Goal: Information Seeking & Learning: Learn about a topic

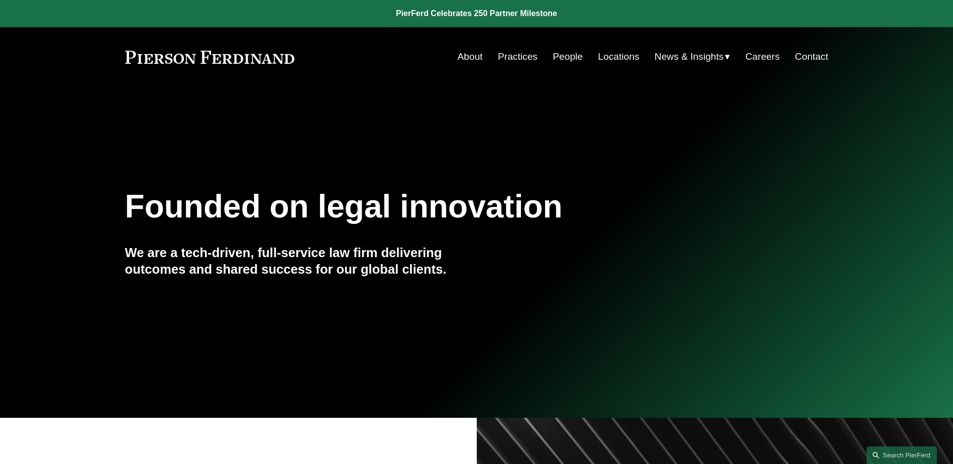
click at [573, 53] on link "People" at bounding box center [568, 56] width 30 height 19
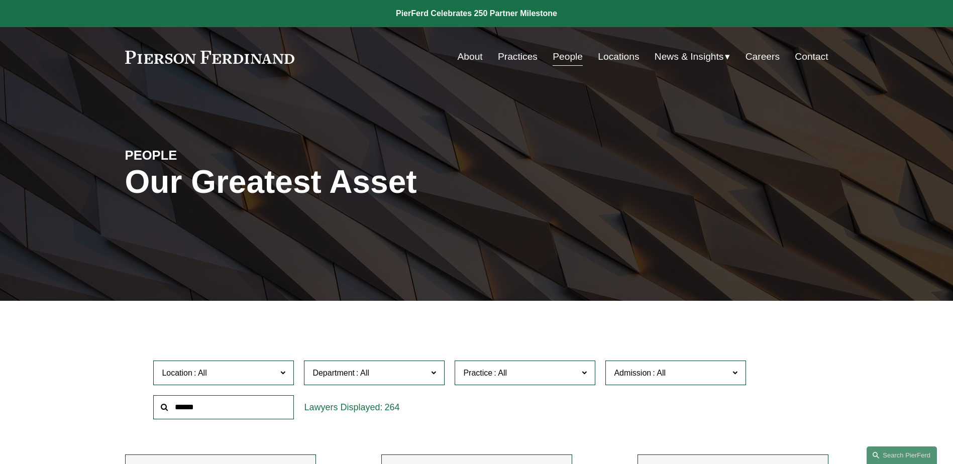
scroll to position [8751, 0]
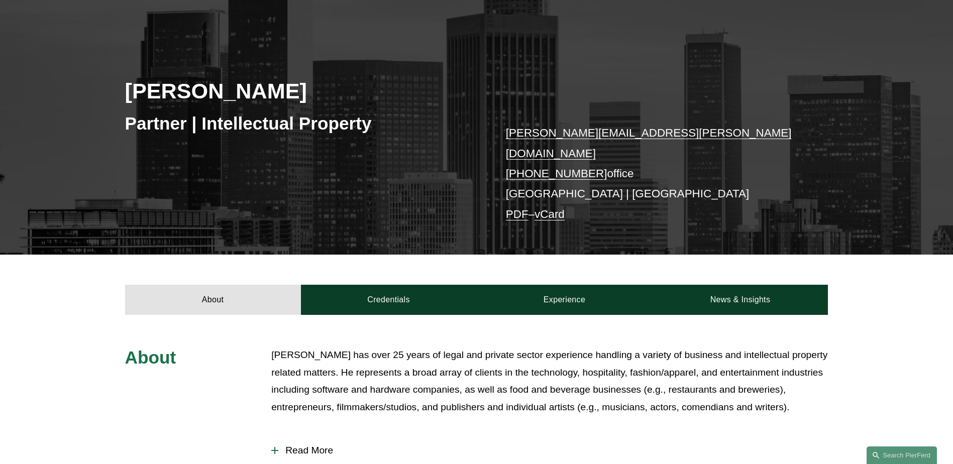
scroll to position [251, 0]
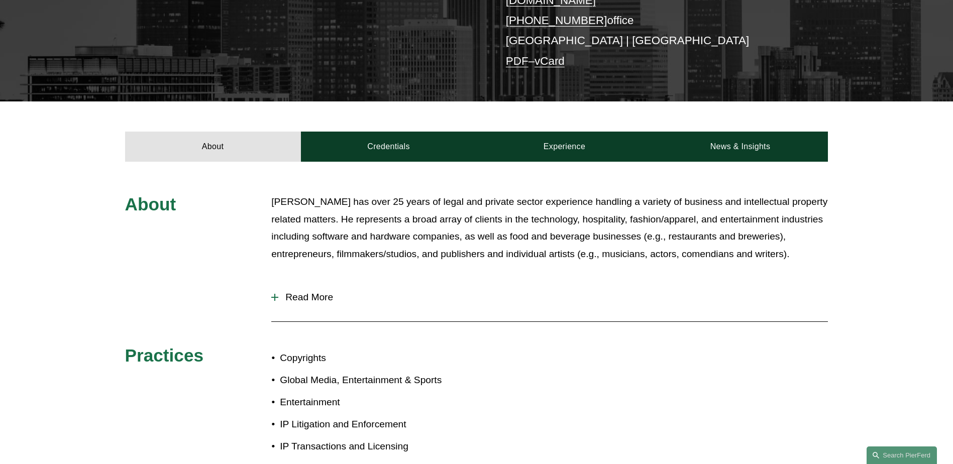
click at [288, 292] on span "Read More" at bounding box center [553, 297] width 550 height 11
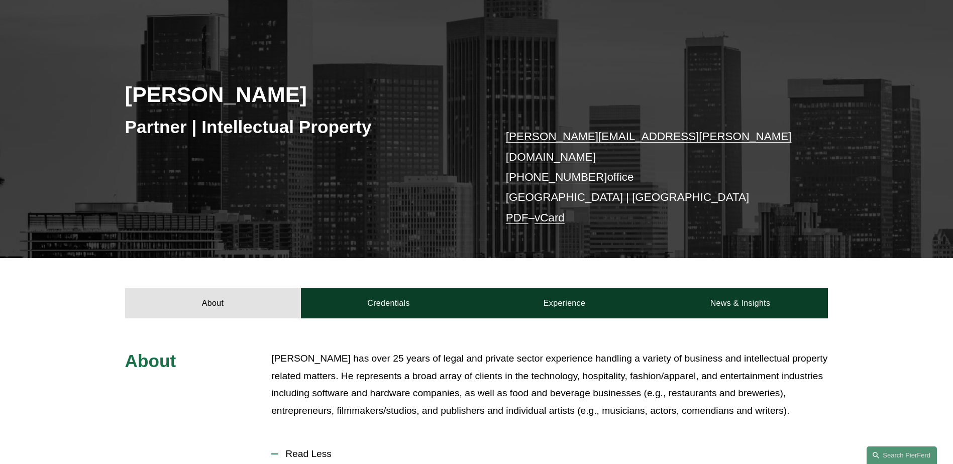
scroll to position [151, 0]
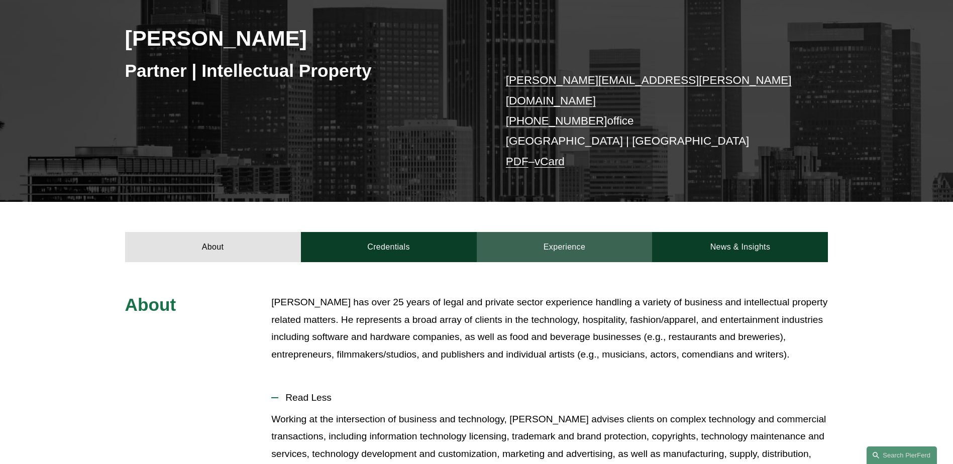
click at [554, 234] on link "Experience" at bounding box center [565, 247] width 176 height 30
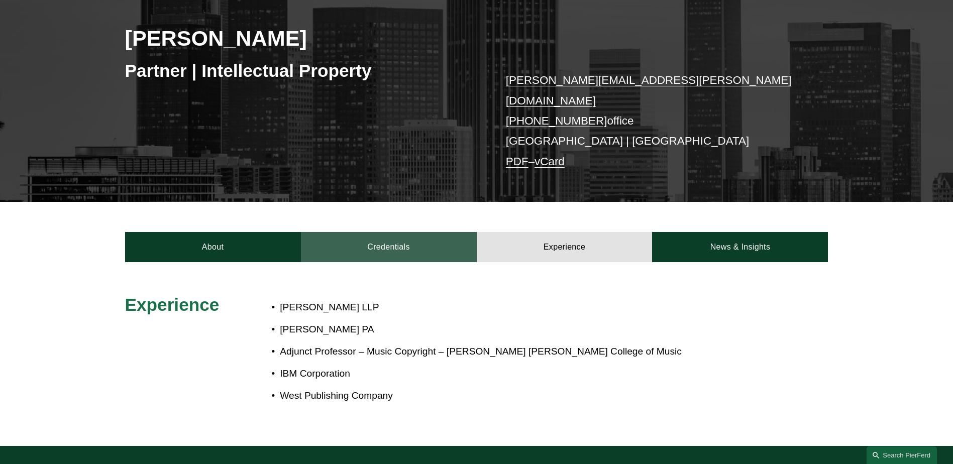
click at [369, 233] on link "Credentials" at bounding box center [389, 247] width 176 height 30
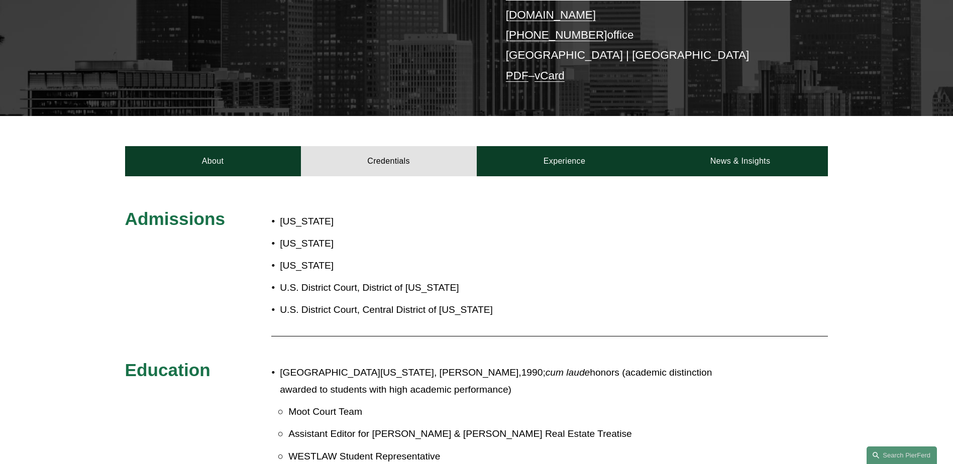
scroll to position [0, 0]
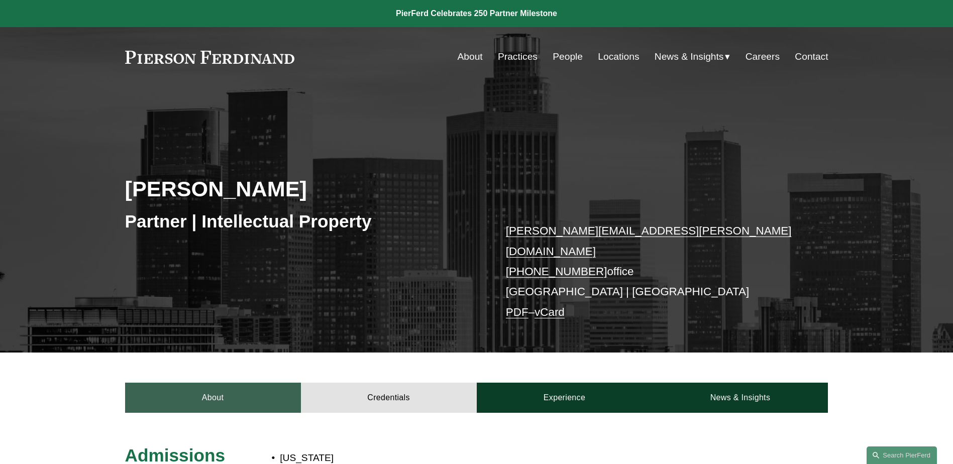
click at [192, 388] on link "About" at bounding box center [213, 398] width 176 height 30
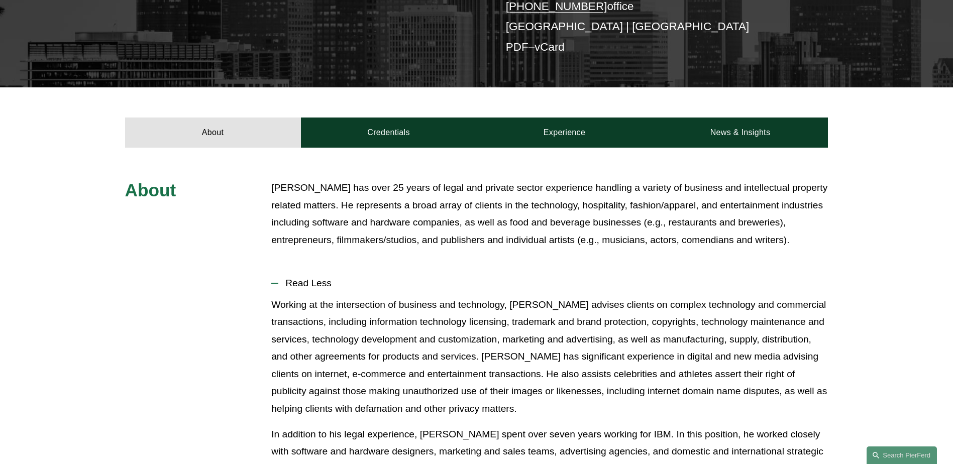
scroll to position [251, 0]
